Goal: Task Accomplishment & Management: Complete application form

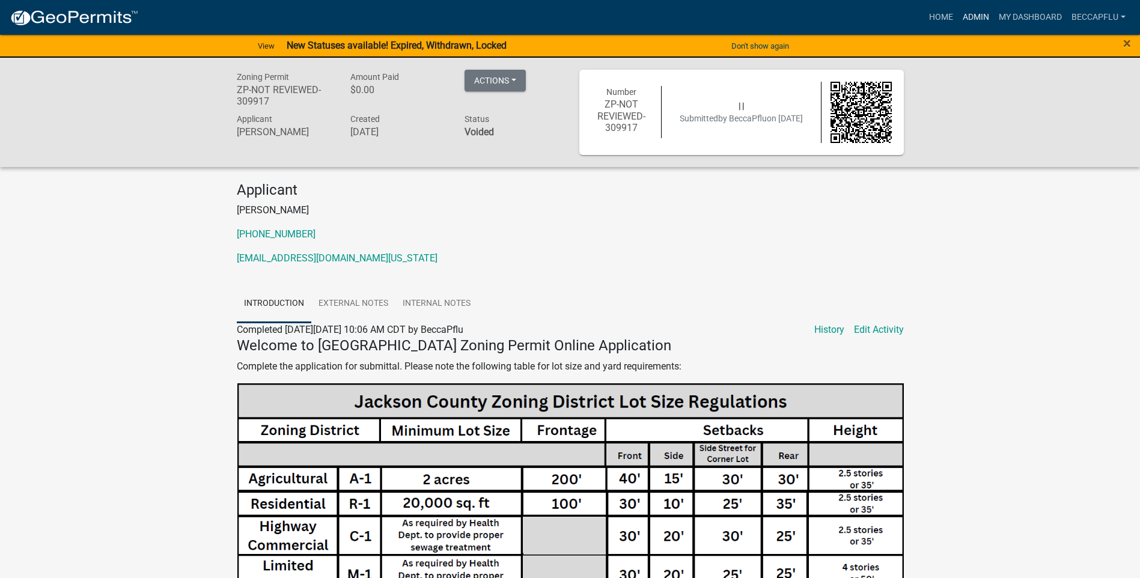
click at [982, 13] on link "Admin" at bounding box center [976, 17] width 36 height 23
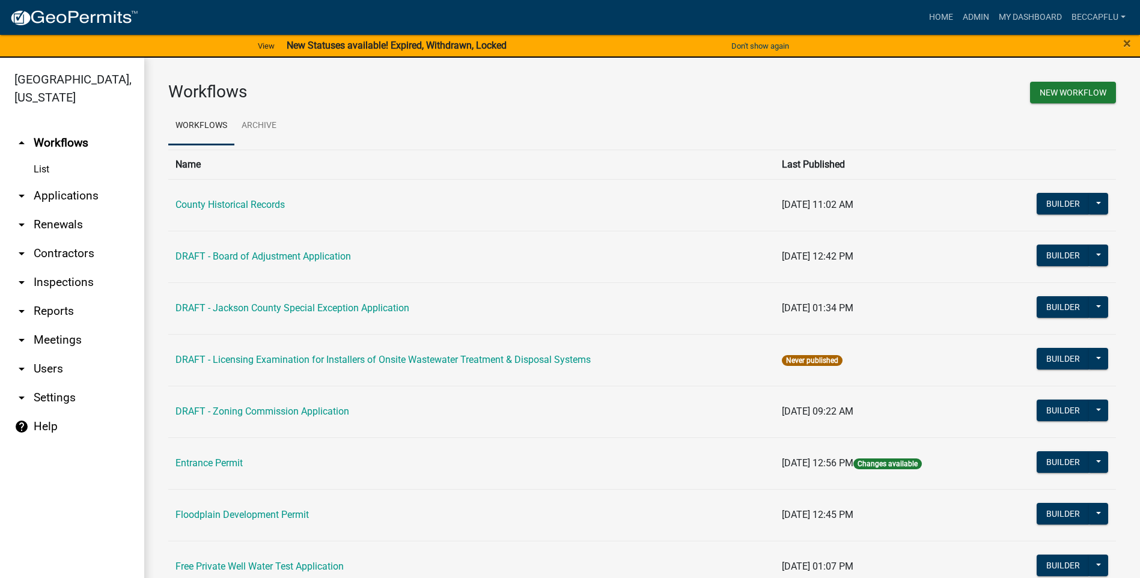
click at [70, 182] on link "arrow_drop_down Applications" at bounding box center [72, 196] width 144 height 29
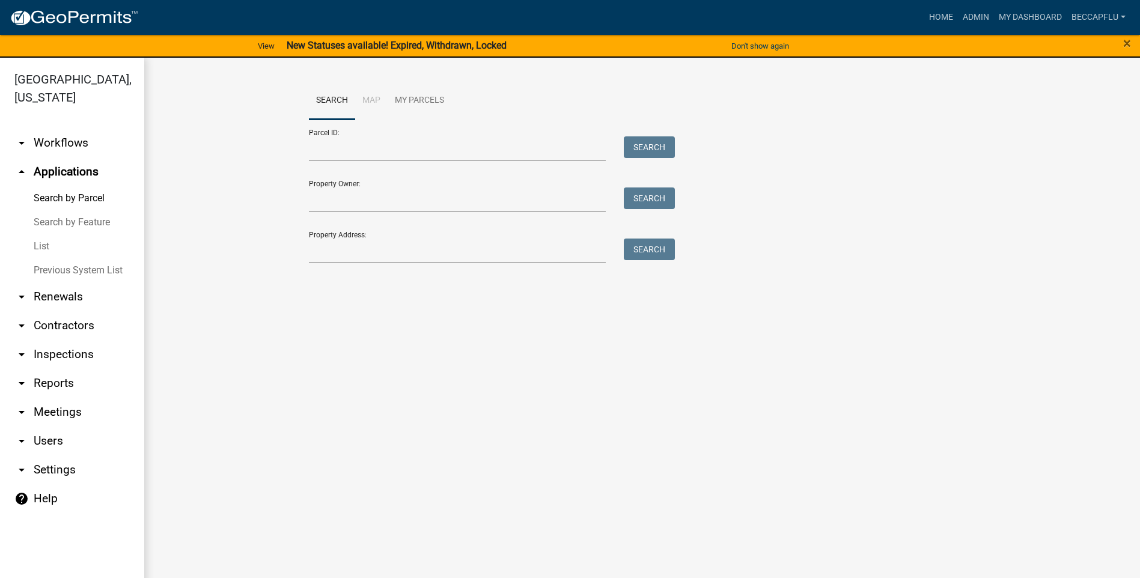
click at [45, 234] on link "List" at bounding box center [72, 246] width 144 height 24
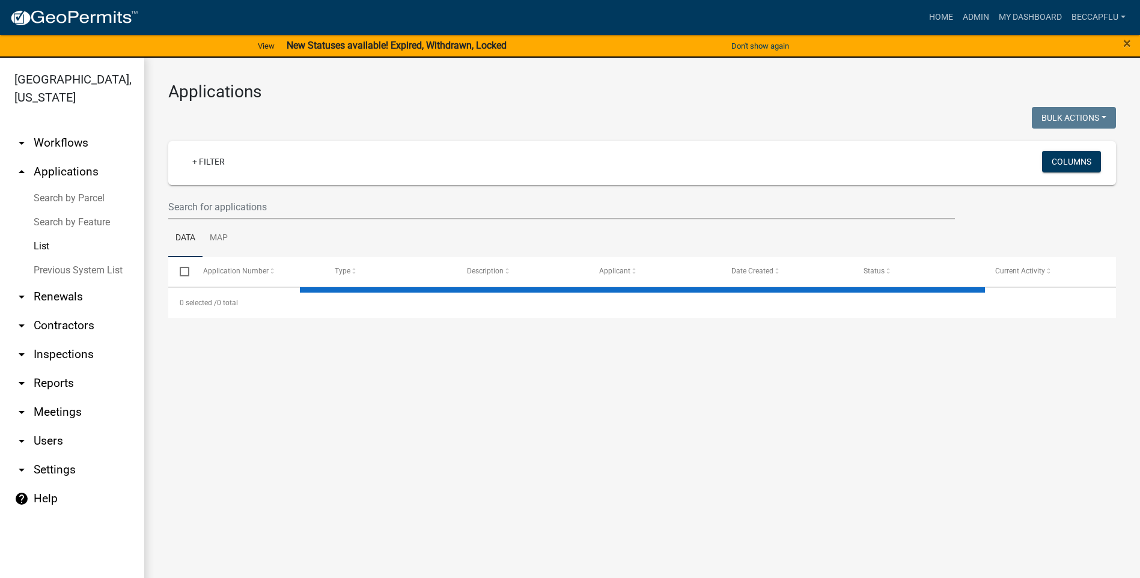
select select "3: 100"
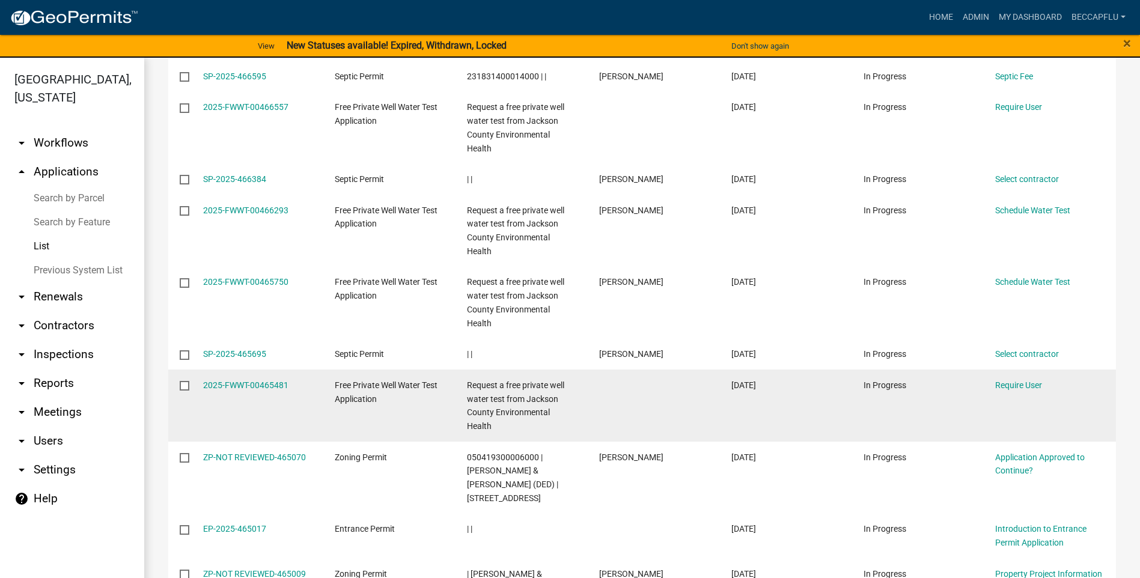
scroll to position [481, 0]
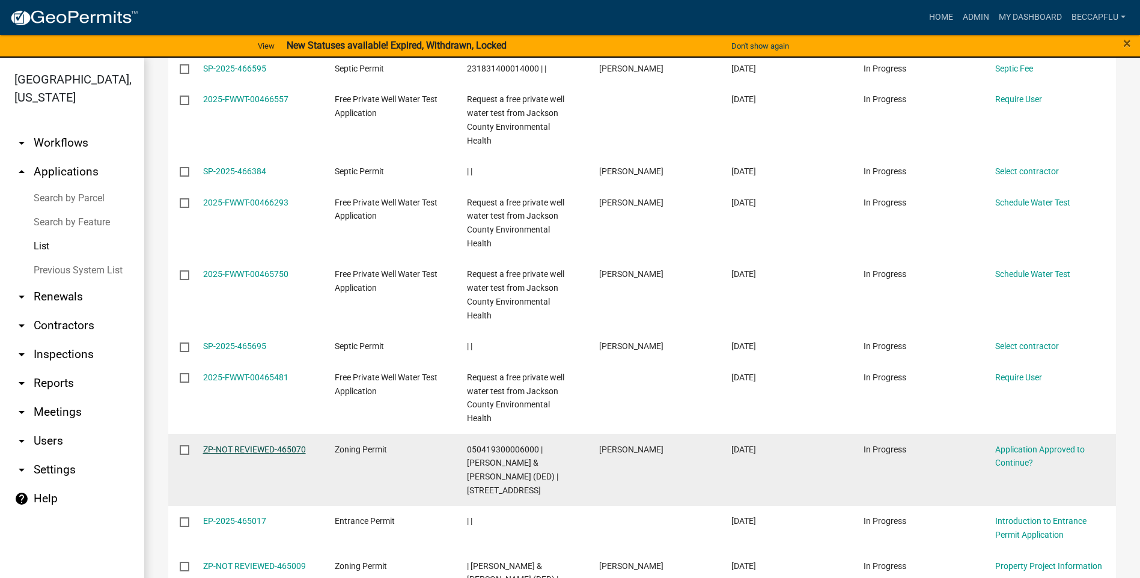
click at [250, 445] on link "ZP-NOT REVIEWED-465070" at bounding box center [254, 450] width 103 height 10
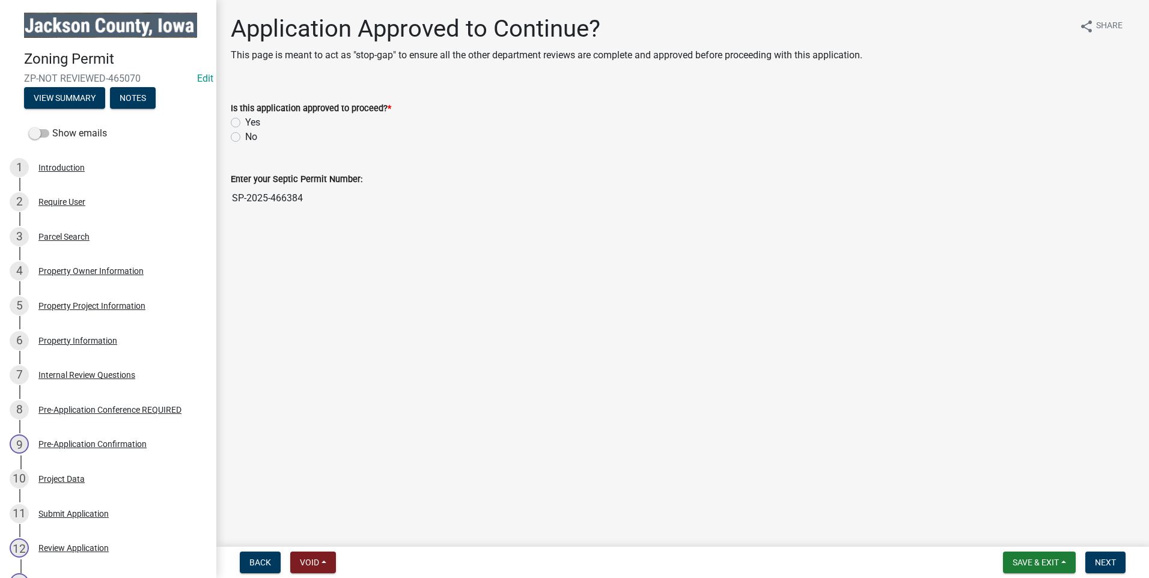
click at [245, 123] on label "Yes" at bounding box center [252, 122] width 15 height 14
click at [245, 123] on input "Yes" at bounding box center [249, 119] width 8 height 8
radio input "true"
click at [307, 197] on input "SP-2025-466384" at bounding box center [683, 198] width 904 height 24
drag, startPoint x: 307, startPoint y: 197, endPoint x: 239, endPoint y: 195, distance: 68.5
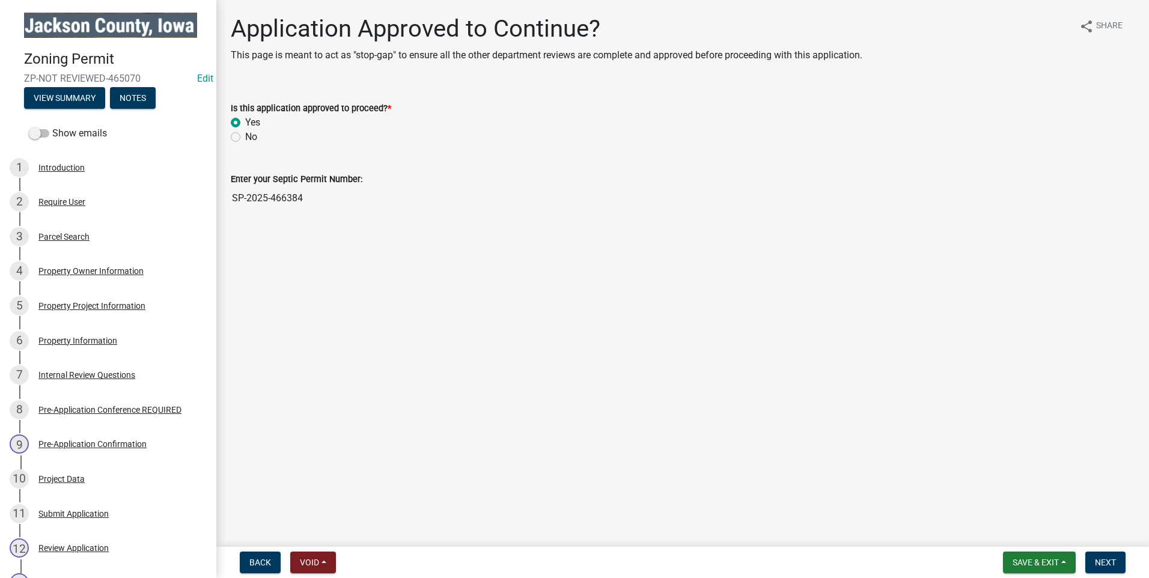
click at [239, 195] on input "SP-2025-466384" at bounding box center [683, 198] width 904 height 24
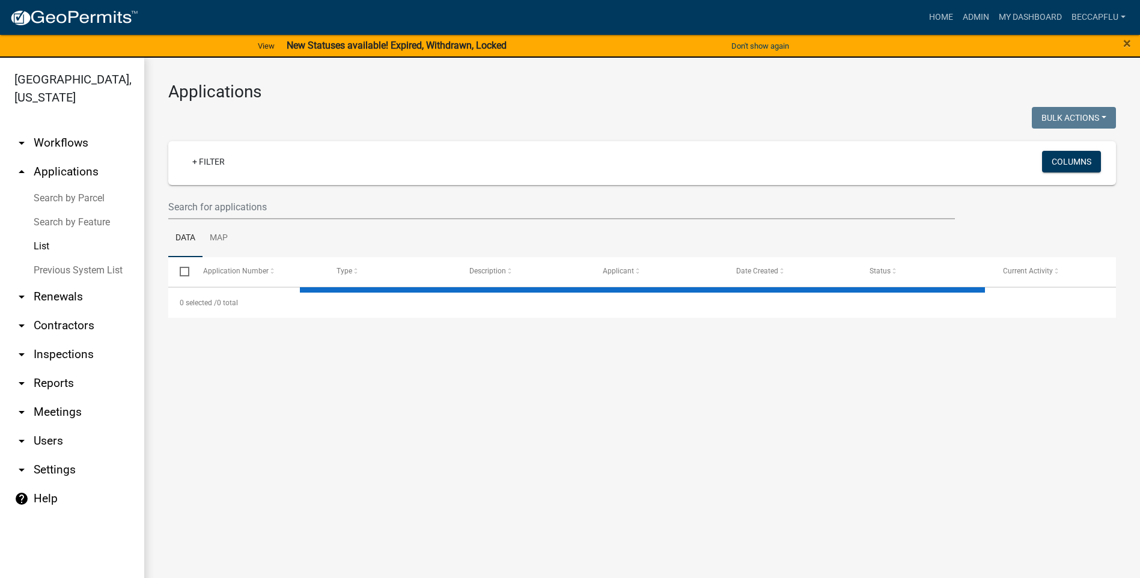
select select "3: 100"
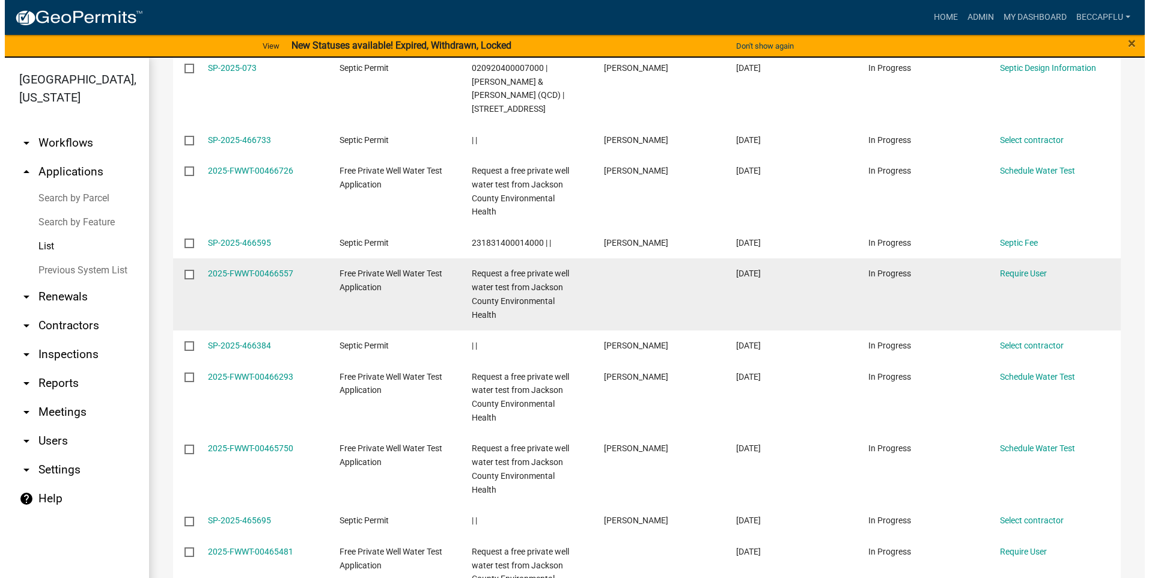
scroll to position [391, 0]
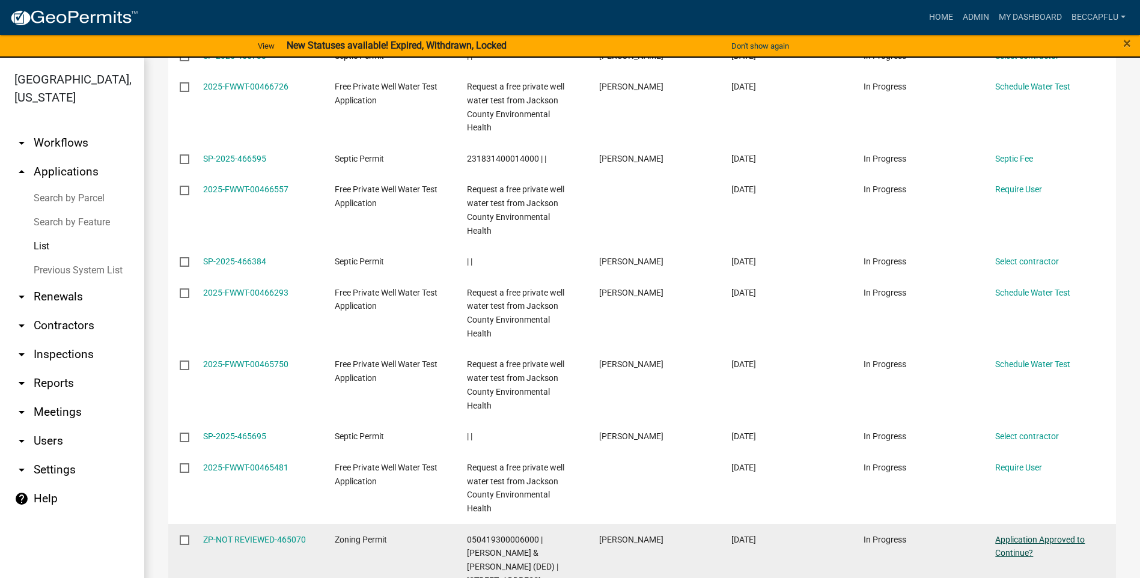
click at [1019, 535] on link "Application Approved to Continue?" at bounding box center [1041, 546] width 90 height 23
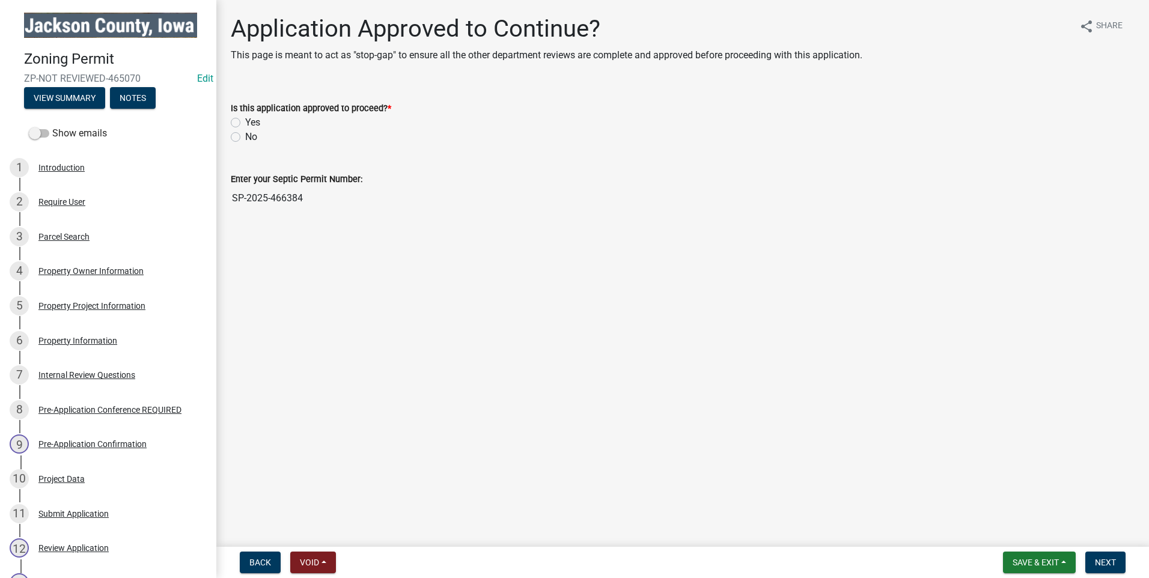
click at [245, 121] on label "Yes" at bounding box center [252, 122] width 15 height 14
click at [245, 121] on input "Yes" at bounding box center [249, 119] width 8 height 8
radio input "true"
click at [1112, 562] on span "Next" at bounding box center [1105, 563] width 21 height 10
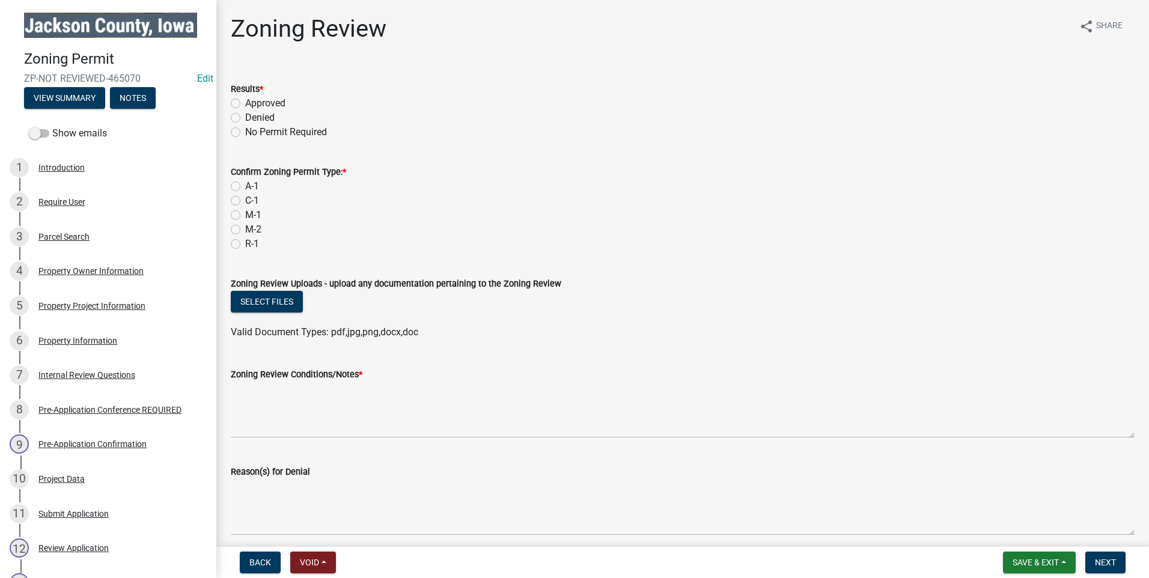
click at [245, 102] on label "Approved" at bounding box center [265, 103] width 40 height 14
click at [245, 102] on input "Approved" at bounding box center [249, 100] width 8 height 8
radio input "true"
click at [245, 184] on label "A-1" at bounding box center [252, 186] width 14 height 14
click at [245, 184] on input "A-1" at bounding box center [249, 183] width 8 height 8
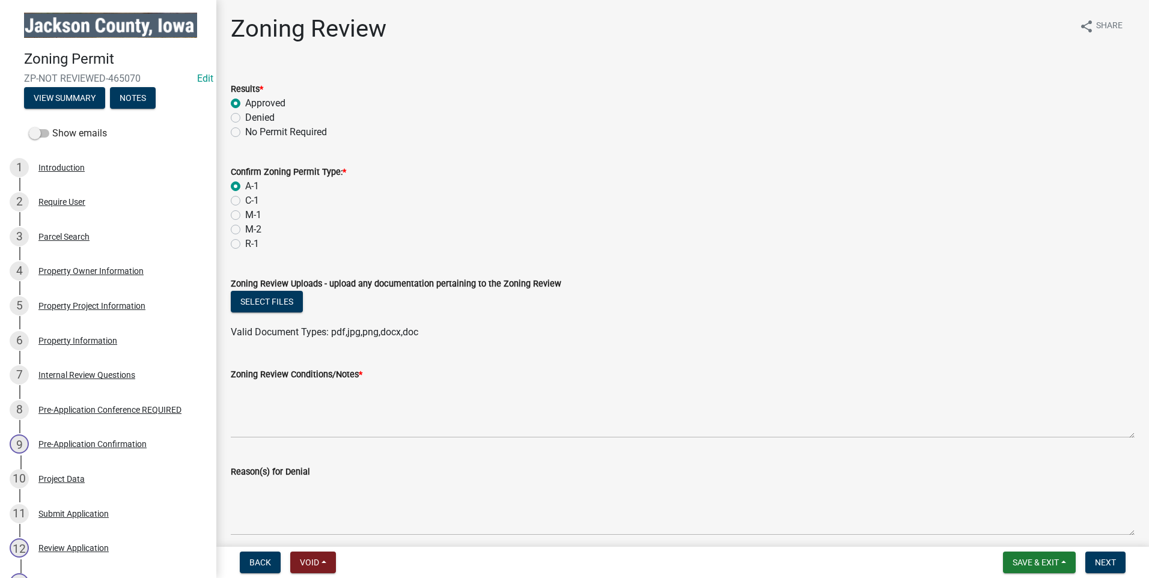
radio input "true"
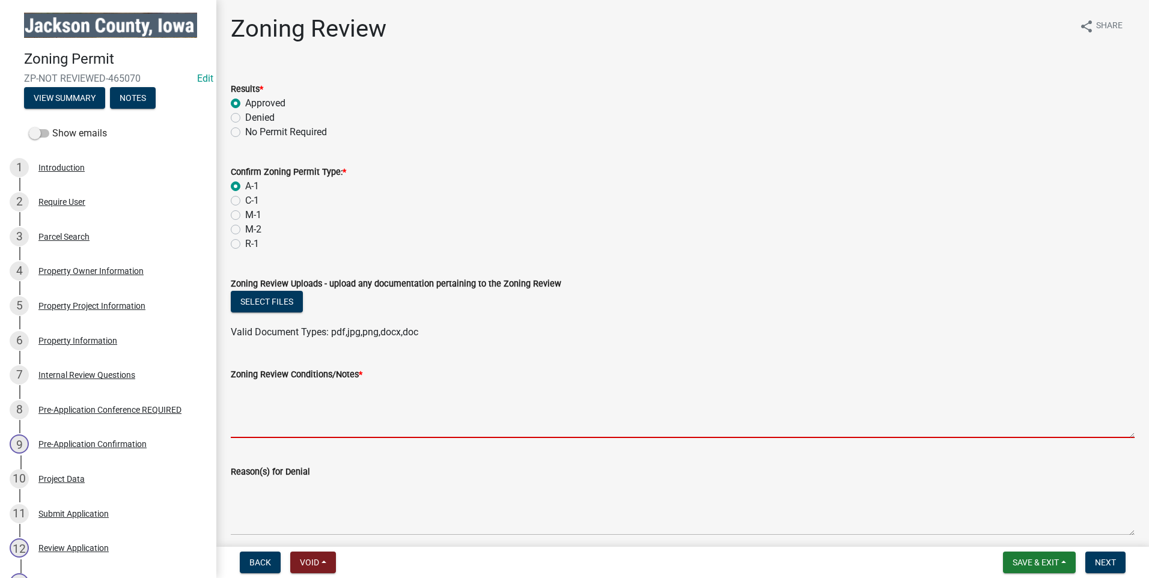
click at [303, 426] on textarea "Zoning Review Conditions/Notes *" at bounding box center [683, 410] width 904 height 57
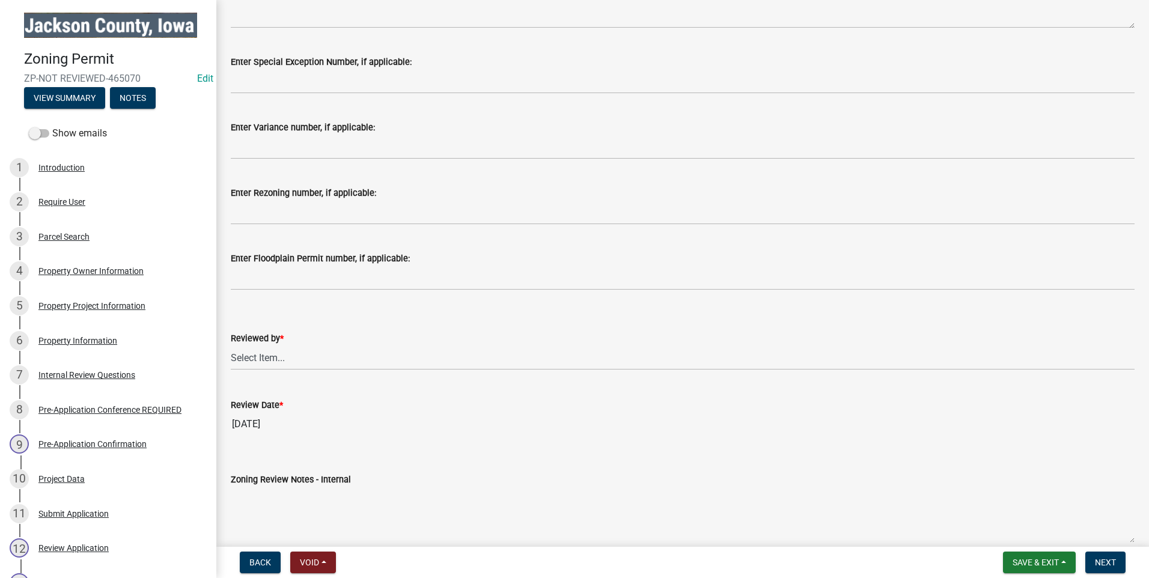
scroll to position [511, 0]
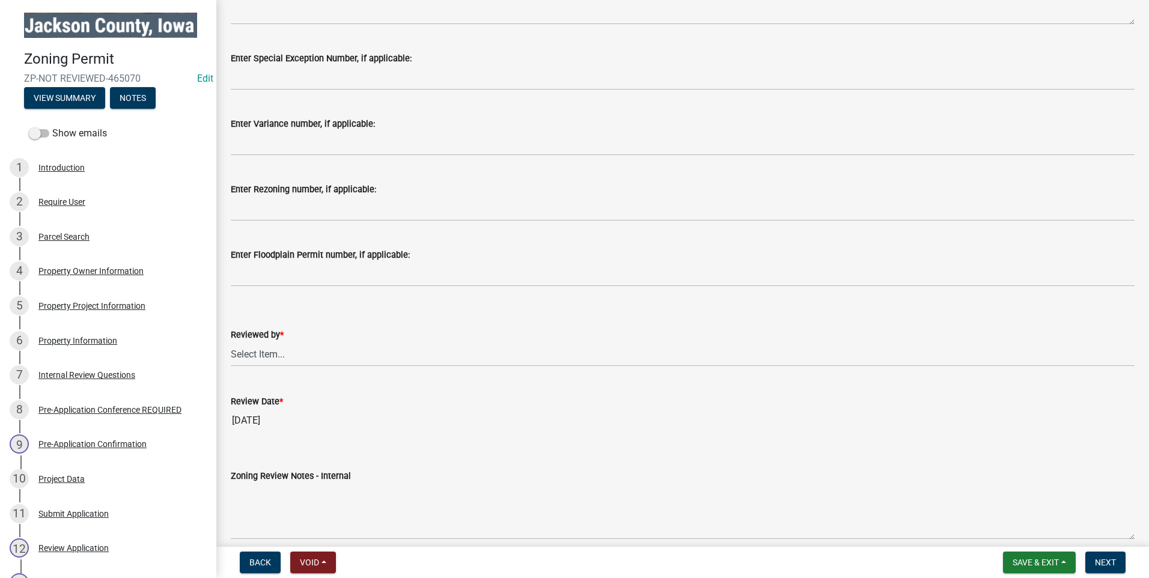
type textarea "none"
click at [265, 357] on select "Select Item... [PERSON_NAME] [PERSON_NAME]" at bounding box center [683, 354] width 904 height 25
click at [231, 342] on select "Select Item... [PERSON_NAME] [PERSON_NAME]" at bounding box center [683, 354] width 904 height 25
select select "77566a22-3166-4b37-8908-87d733ae0ca1"
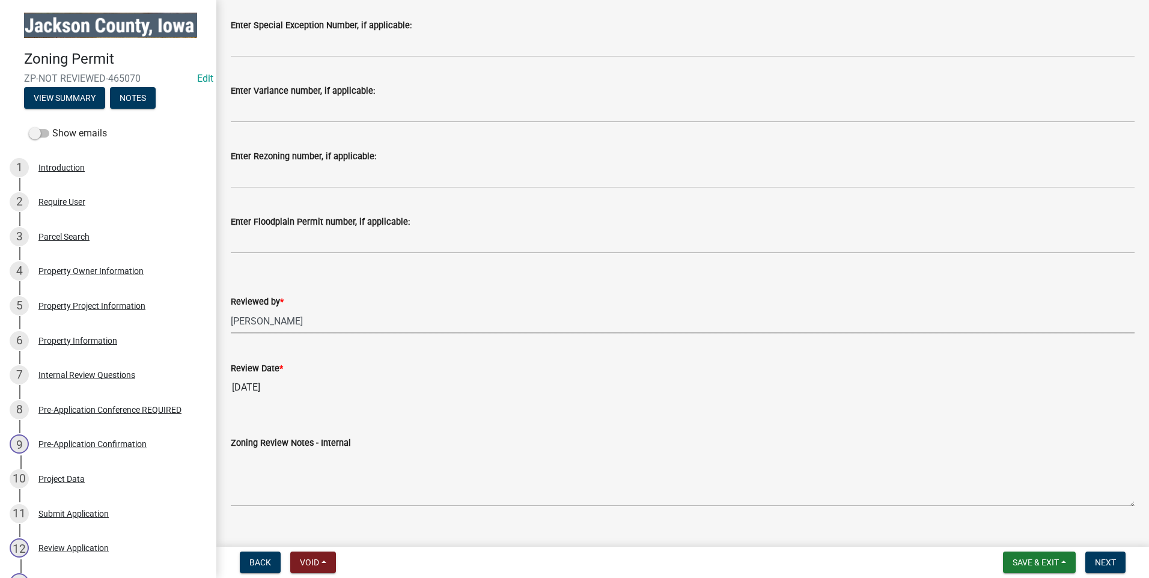
scroll to position [565, 0]
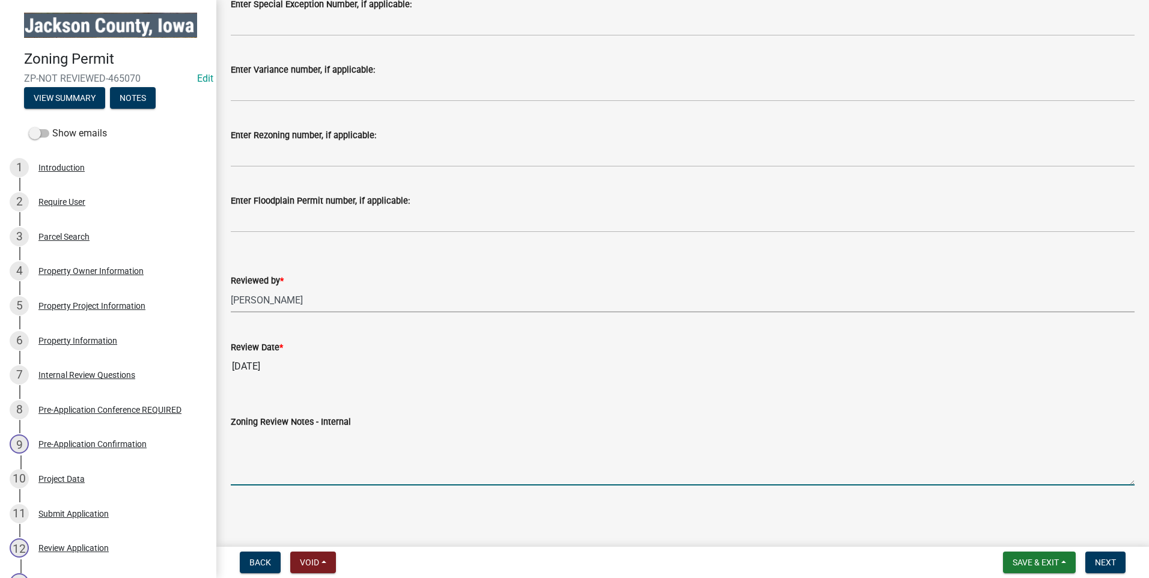
click at [277, 472] on textarea "Zoning Review Notes - Internal" at bounding box center [683, 457] width 904 height 57
drag, startPoint x: 410, startPoint y: 441, endPoint x: 227, endPoint y: 441, distance: 183.4
click at [227, 441] on div "Zoning Review Notes - Internal septic permit is a separate application" at bounding box center [683, 442] width 922 height 88
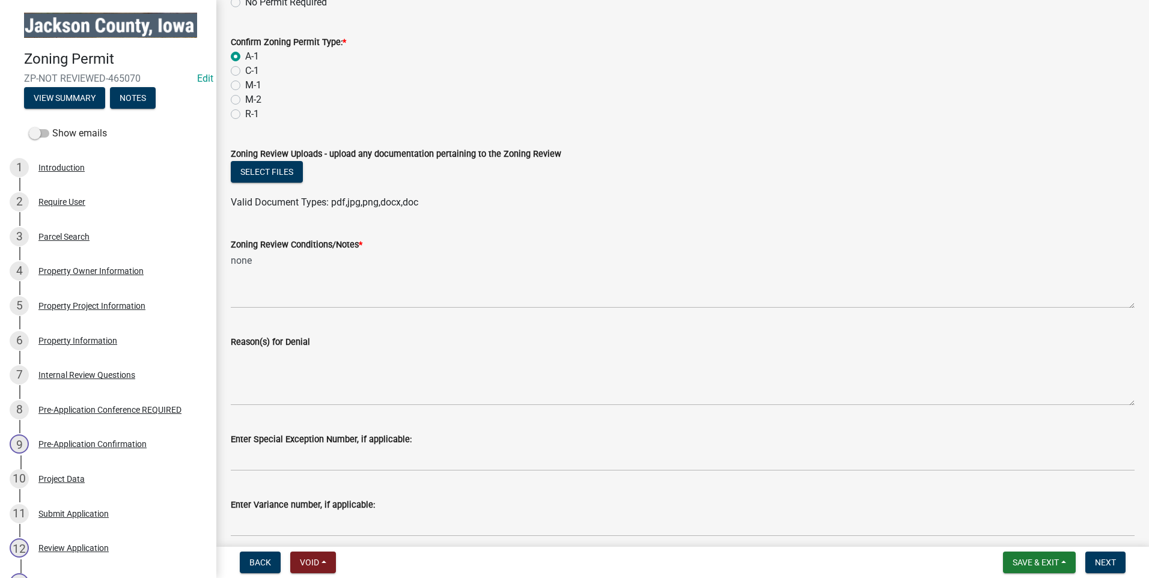
scroll to position [129, 0]
type textarea "septic permit is a separate application"
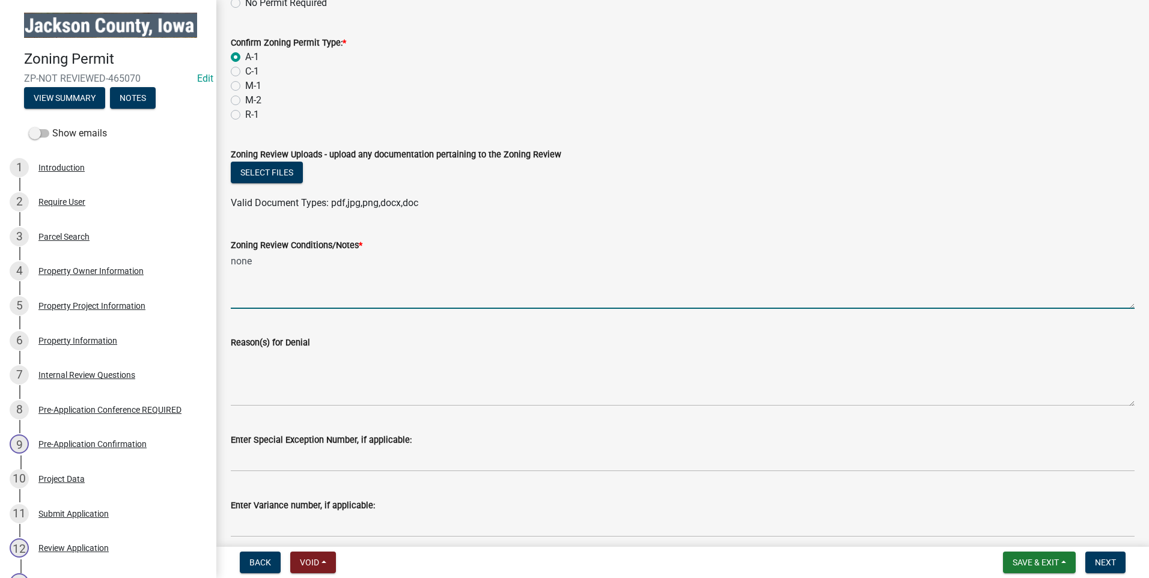
click at [268, 265] on textarea "none" at bounding box center [683, 280] width 904 height 57
drag, startPoint x: 268, startPoint y: 265, endPoint x: 231, endPoint y: 260, distance: 37.0
click at [231, 260] on textarea "none" at bounding box center [683, 280] width 904 height 57
paste textarea "septic permit is a separate application"
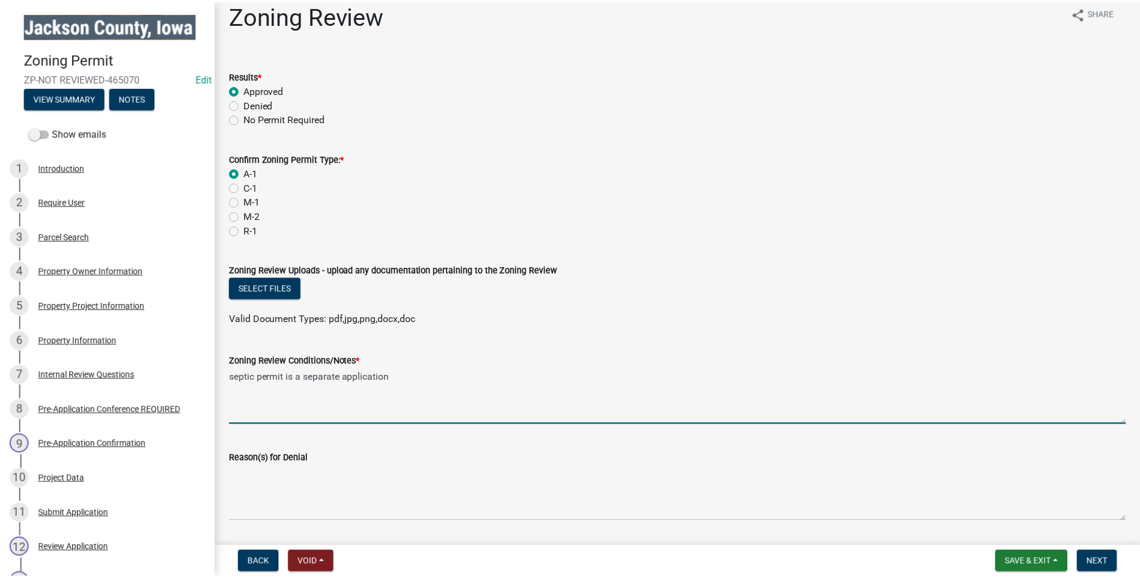
scroll to position [0, 0]
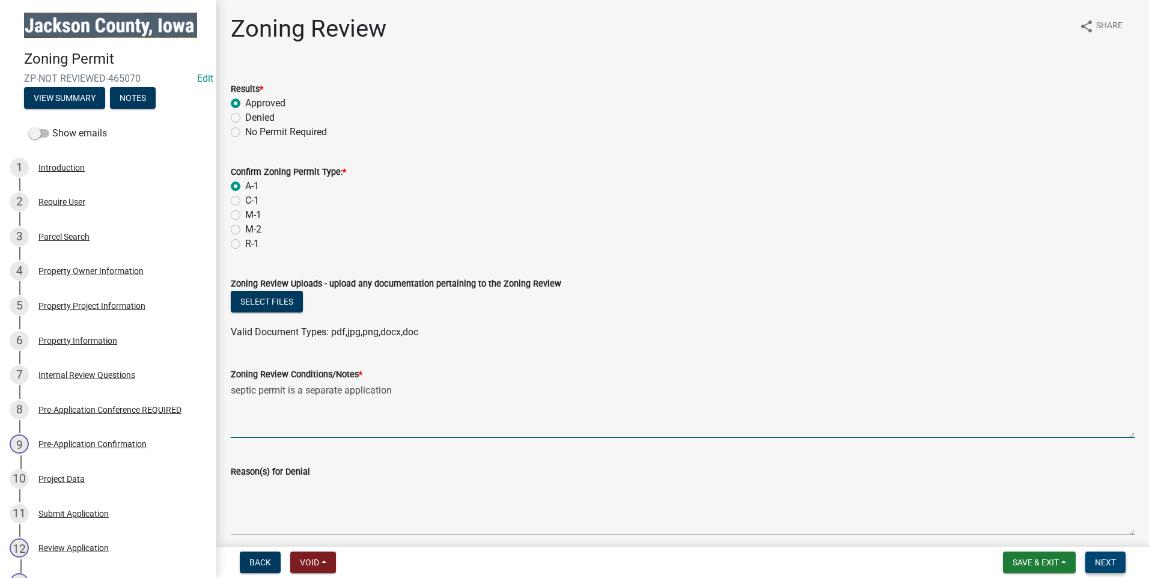
type textarea "septic permit is a separate application"
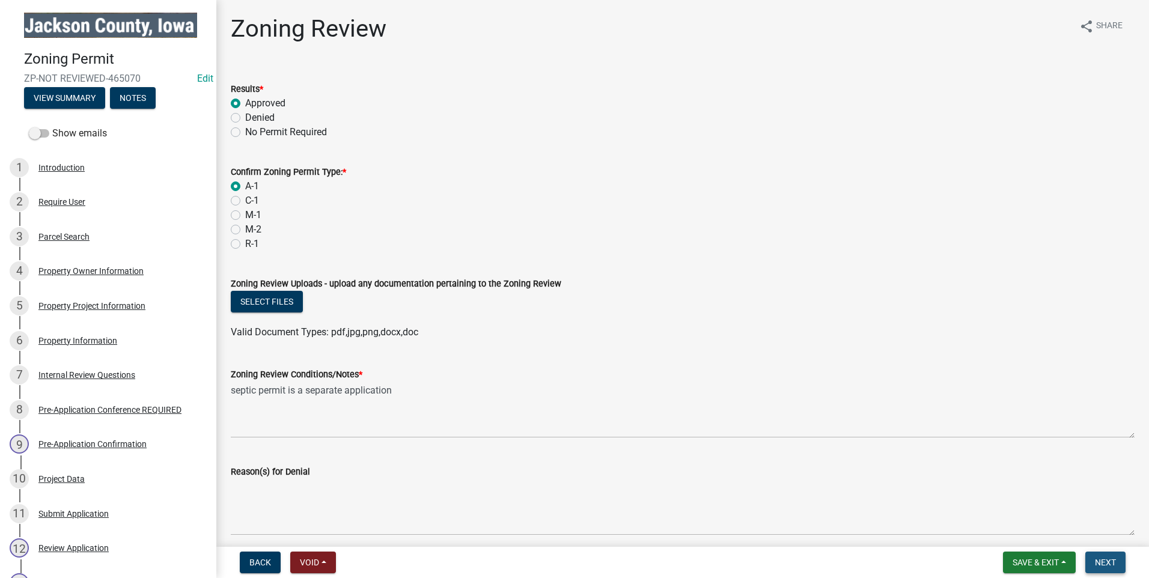
click at [1115, 563] on span "Next" at bounding box center [1105, 563] width 21 height 10
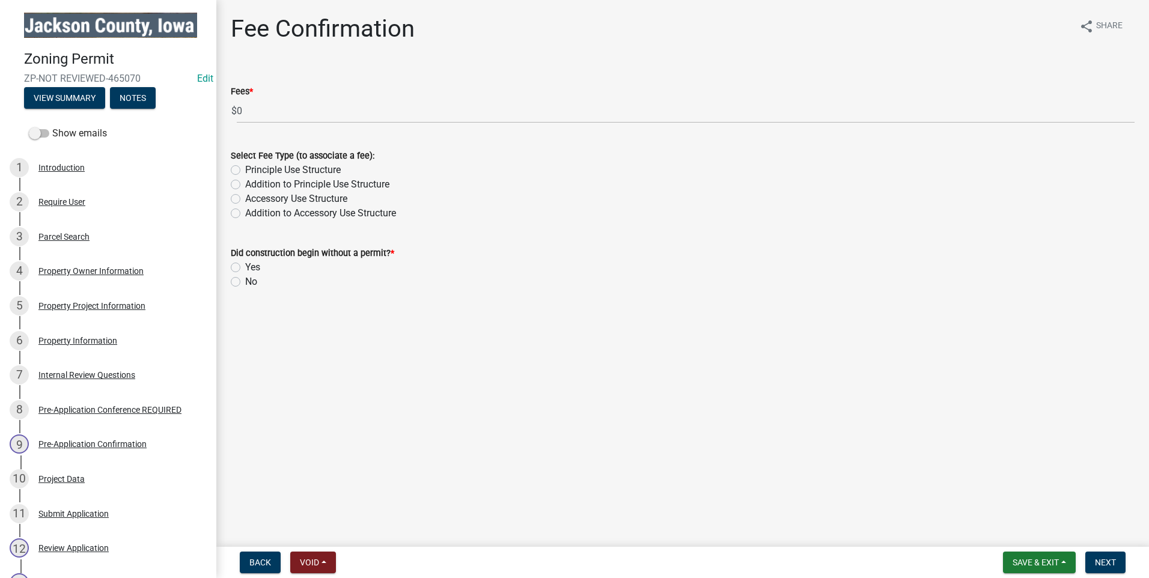
click at [245, 169] on label "Principle Use Structure" at bounding box center [293, 170] width 96 height 14
click at [245, 169] on input "Principle Use Structure" at bounding box center [249, 167] width 8 height 8
radio input "true"
click at [245, 281] on label "No" at bounding box center [251, 282] width 12 height 14
click at [245, 281] on input "No" at bounding box center [249, 279] width 8 height 8
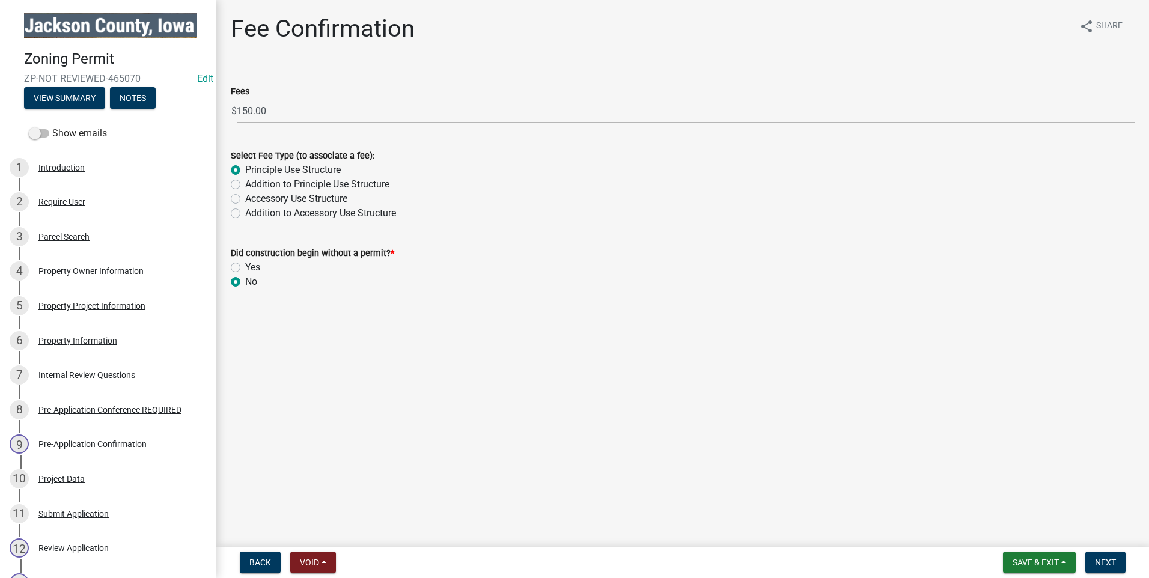
radio input "true"
click at [1118, 566] on button "Next" at bounding box center [1106, 563] width 40 height 22
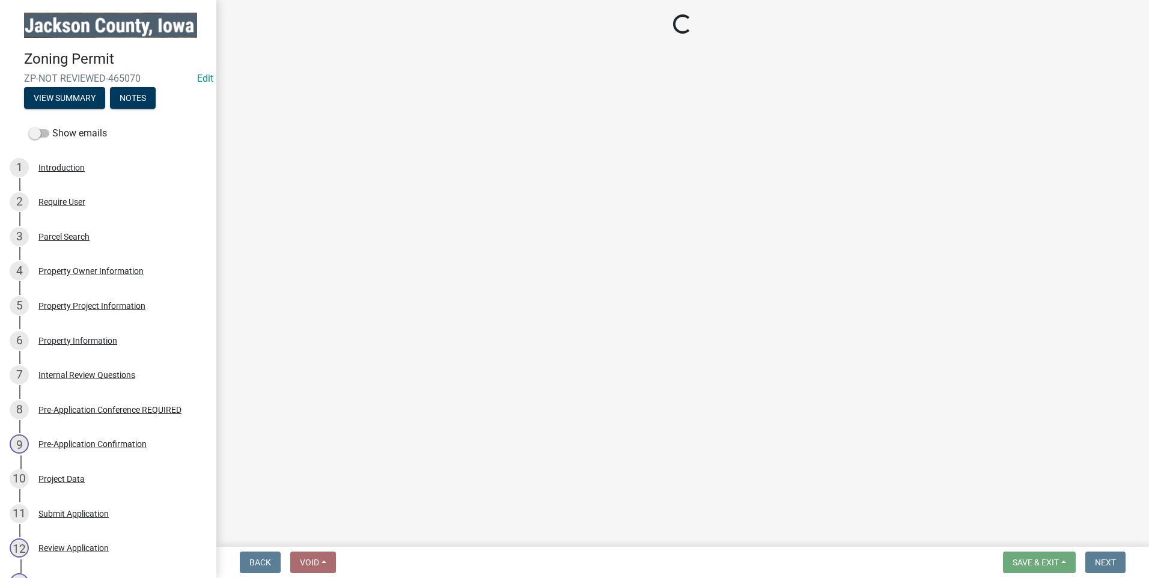
select select "3: 3"
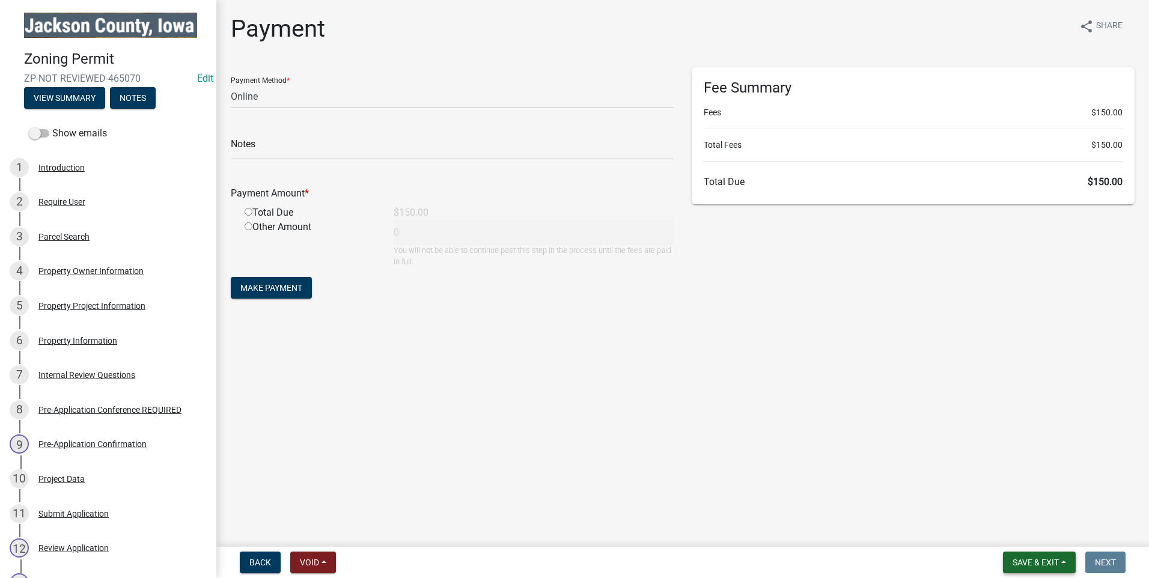
click at [1060, 567] on button "Save & Exit" at bounding box center [1039, 563] width 73 height 22
click at [1050, 536] on button "Save & Exit" at bounding box center [1028, 531] width 96 height 29
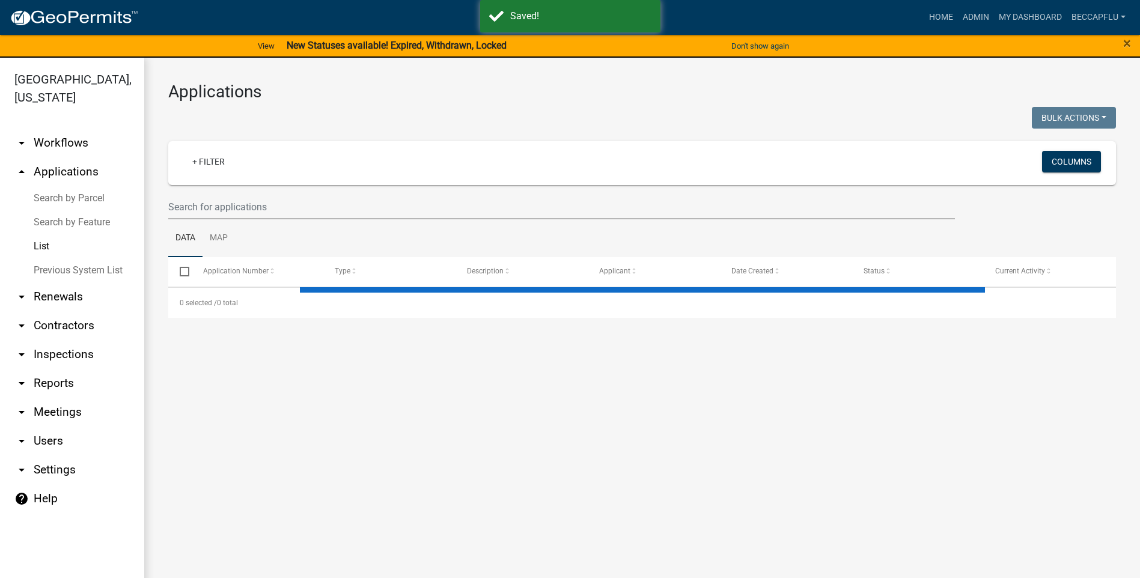
select select "3: 100"
